Goal: Complete application form

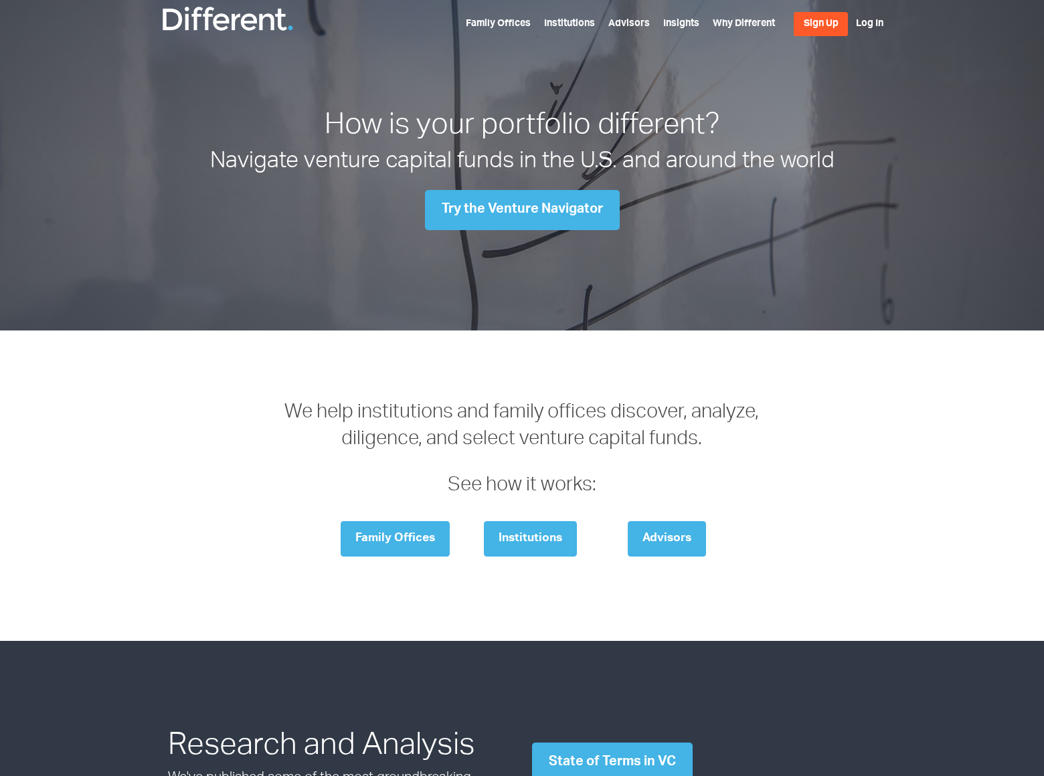
scroll to position [1865, 0]
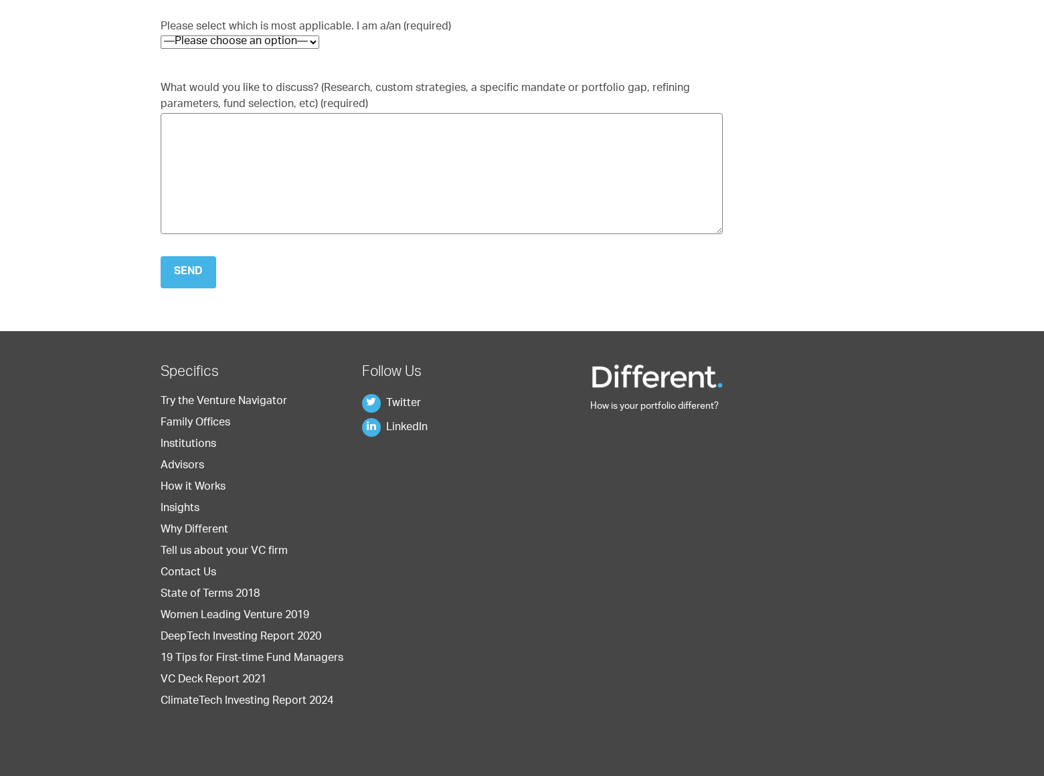
scroll to position [62, 0]
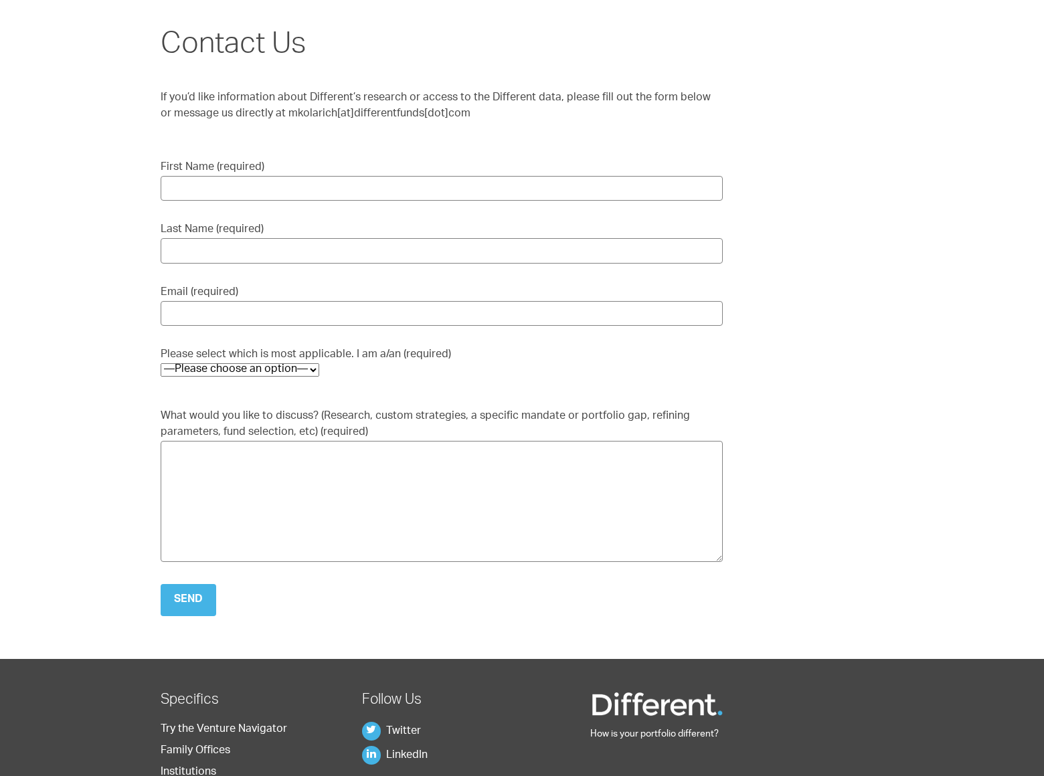
select select "Family Office"
type input "[PERSON_NAME]"
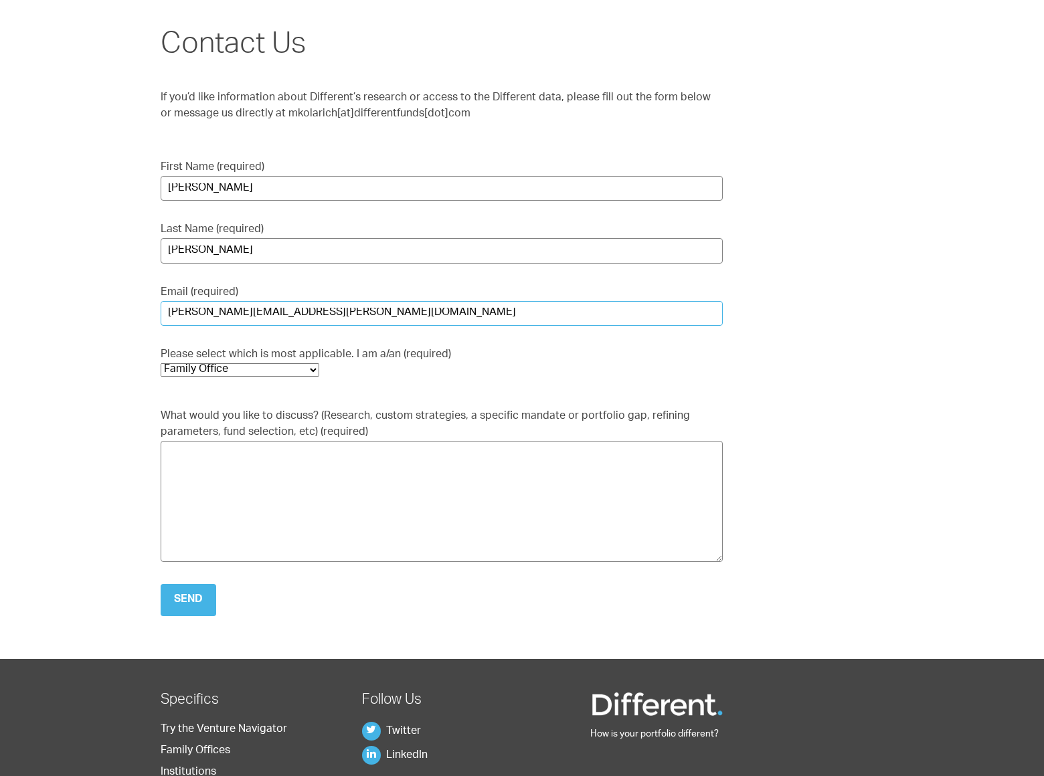
type input "[PERSON_NAME][EMAIL_ADDRESS][PERSON_NAME][DOMAIN_NAME]"
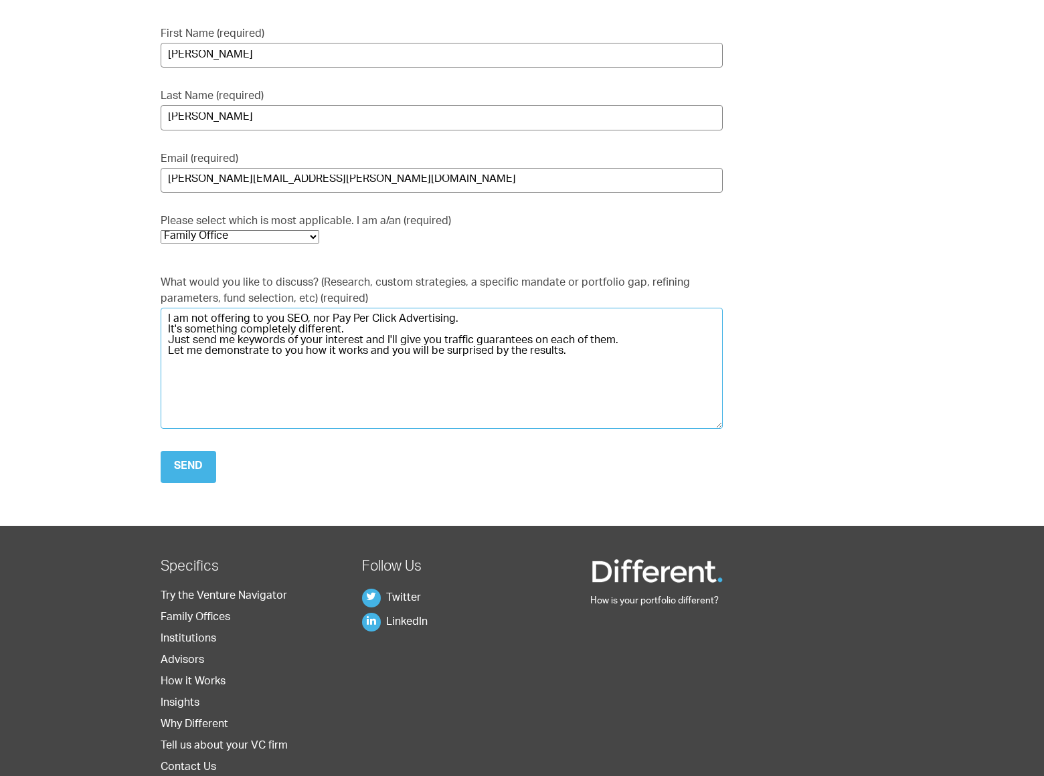
type textarea "I am not offering to you SEO, nor Pay Per Click Advertising. It's something com…"
click at [188, 466] on input "Send" at bounding box center [189, 467] width 56 height 32
